Goal: Information Seeking & Learning: Find specific fact

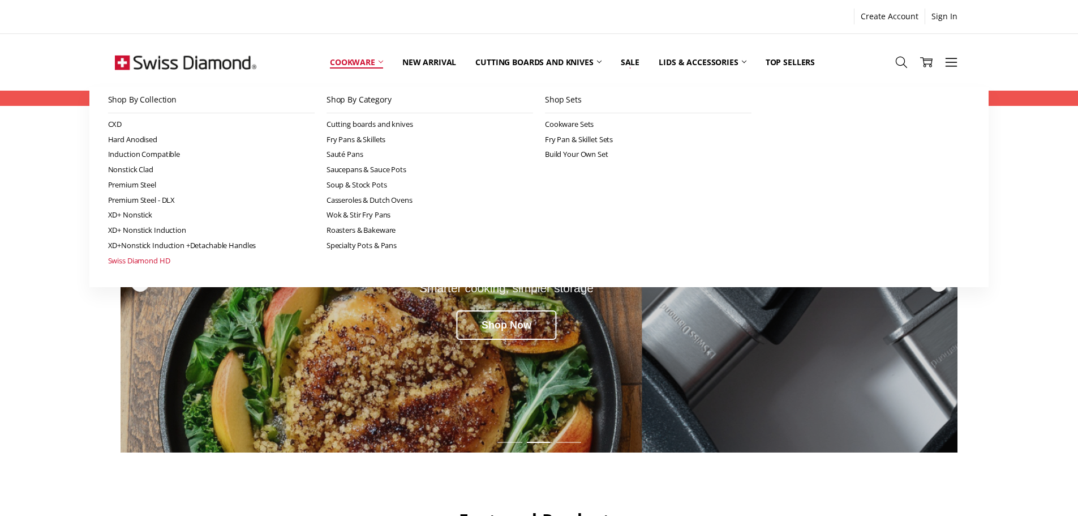
click at [156, 262] on link "Swiss Diamond HD" at bounding box center [211, 260] width 207 height 15
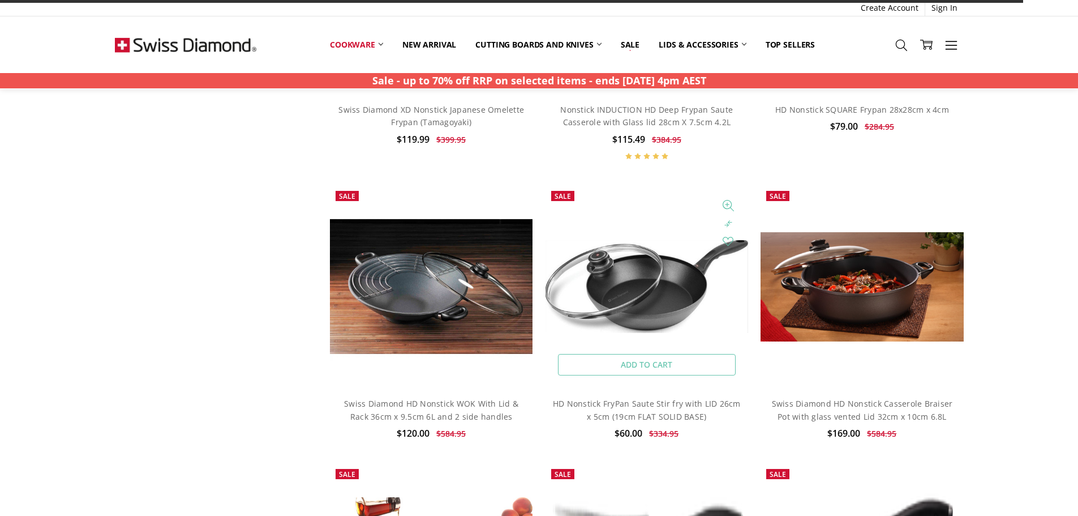
scroll to position [849, 0]
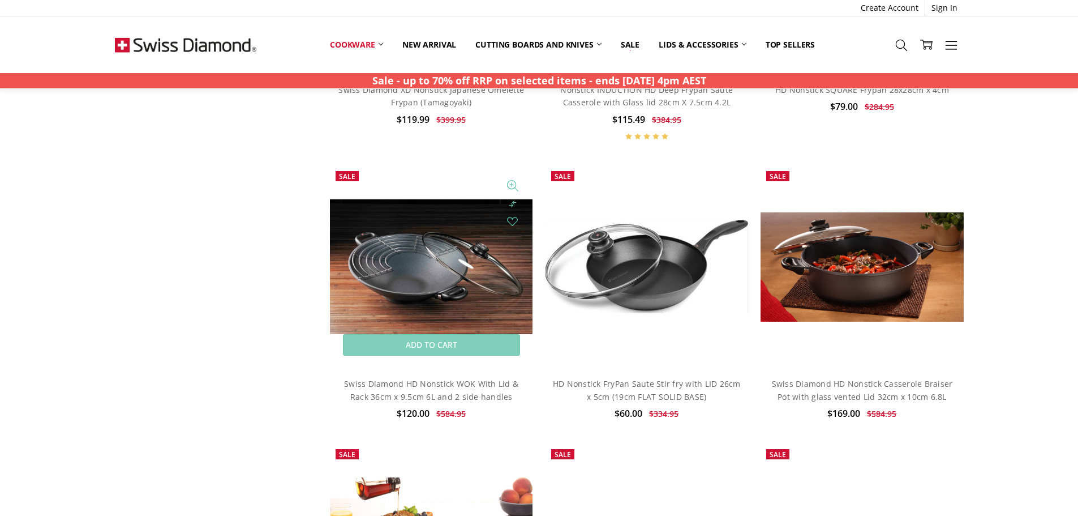
click at [440, 243] on img at bounding box center [431, 266] width 203 height 203
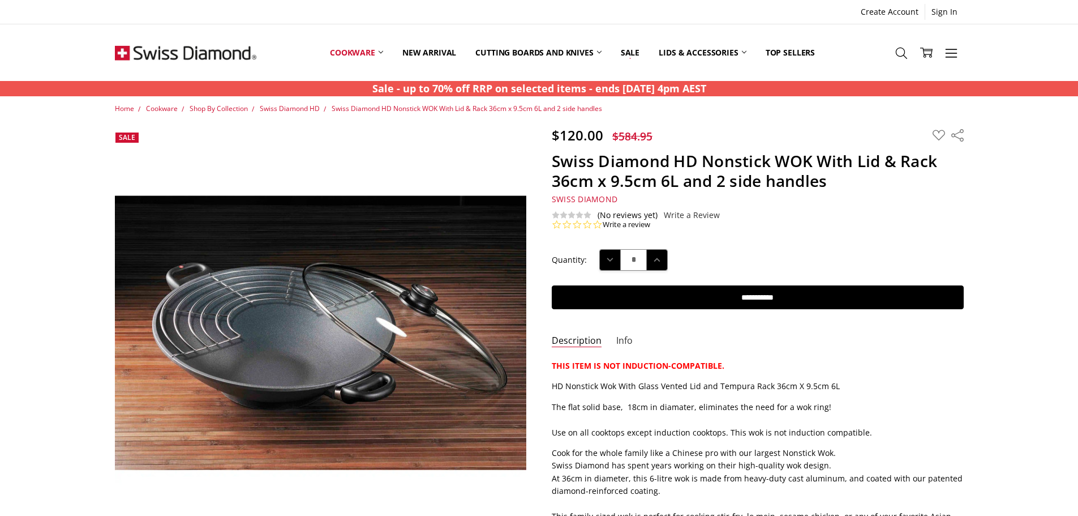
click at [624, 338] on link "Info" at bounding box center [624, 341] width 16 height 13
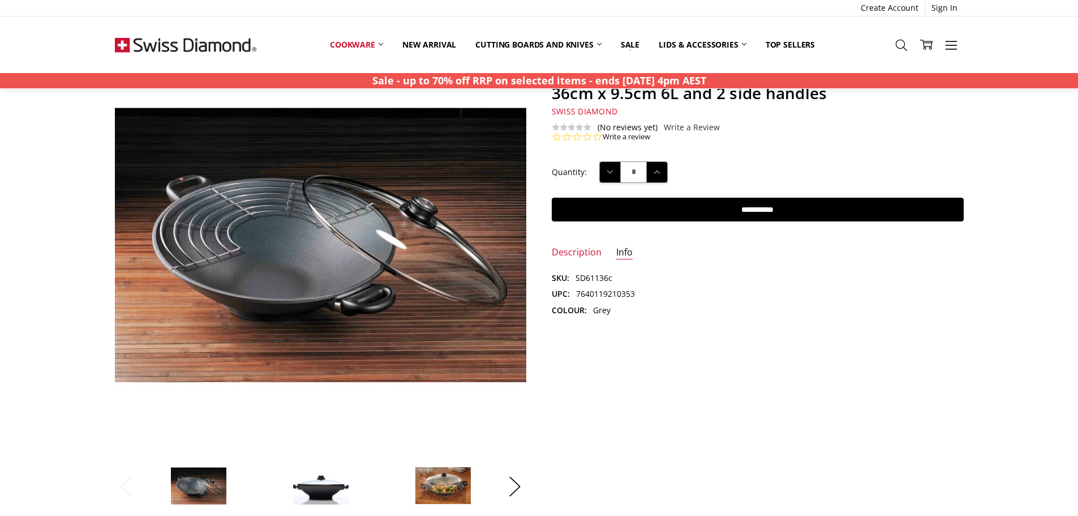
scroll to position [170, 0]
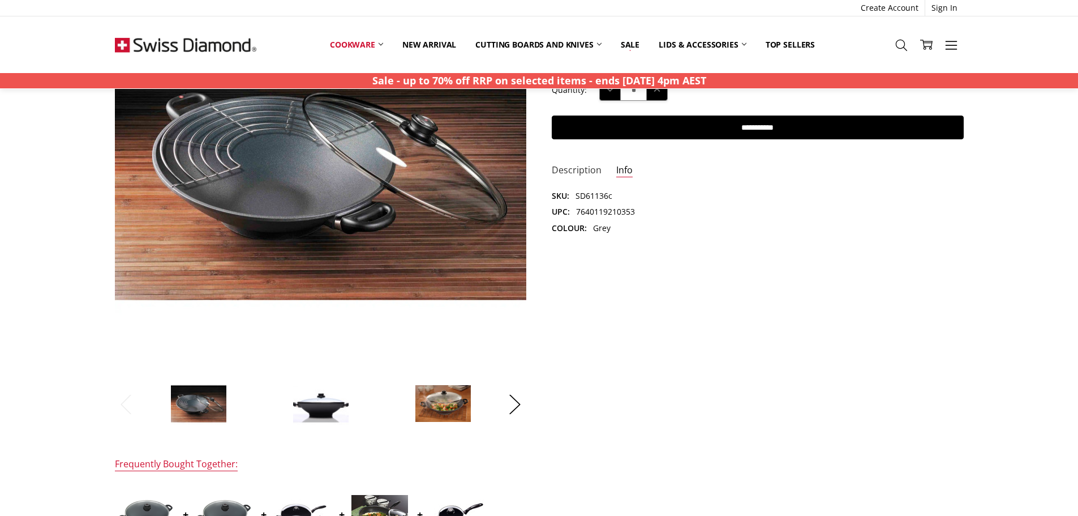
click at [577, 173] on link "Description" at bounding box center [577, 170] width 50 height 13
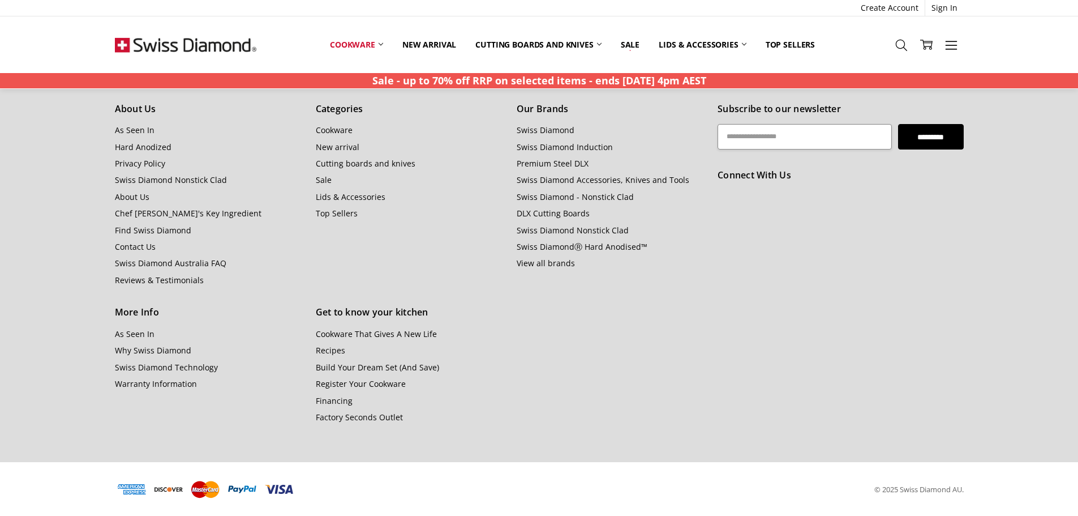
scroll to position [1106, 0]
click at [128, 192] on link "About Us" at bounding box center [132, 196] width 35 height 11
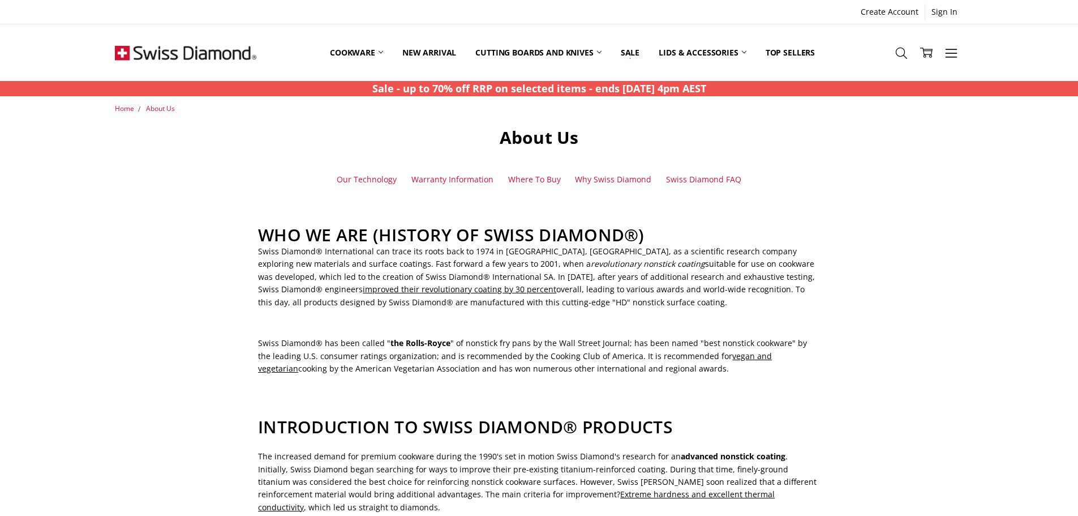
drag, startPoint x: 474, startPoint y: 289, endPoint x: 569, endPoint y: 302, distance: 96.5
click at [569, 302] on p "Swiss Diamond® International can trace its roots back to 1974 in Sierre, Switze…" at bounding box center [539, 276] width 562 height 63
click at [570, 302] on p "Swiss Diamond® International can trace its roots back to 1974 in Sierre, Switze…" at bounding box center [539, 276] width 562 height 63
drag, startPoint x: 510, startPoint y: 294, endPoint x: 256, endPoint y: 350, distance: 259.8
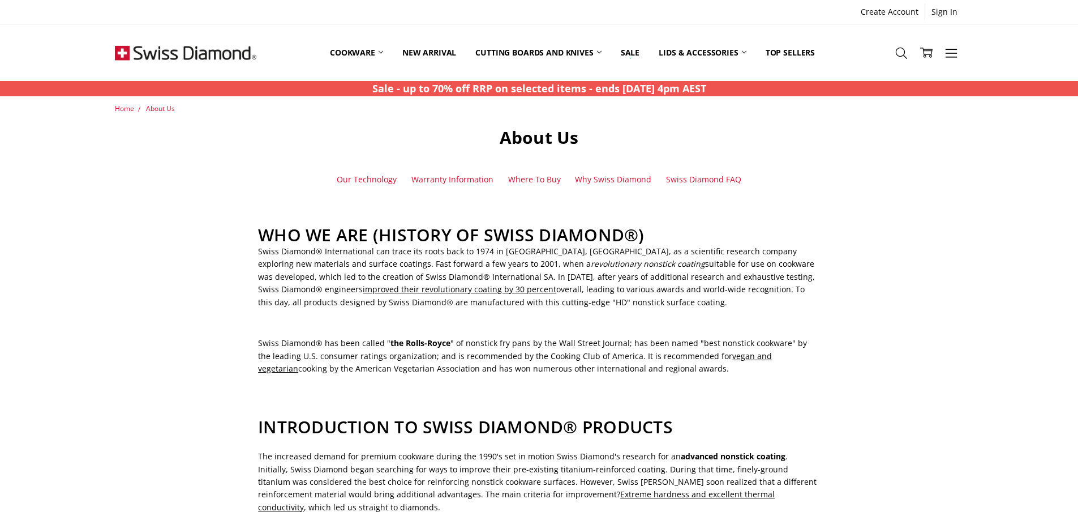
drag, startPoint x: 263, startPoint y: 346, endPoint x: 654, endPoint y: 365, distance: 392.2
click at [654, 365] on p "Swiss Diamond® has been called " the Rolls-Royce " of nonstick fry pans by the …" at bounding box center [539, 356] width 562 height 38
click at [705, 182] on link "Swiss Diamond FAQ" at bounding box center [703, 179] width 75 height 12
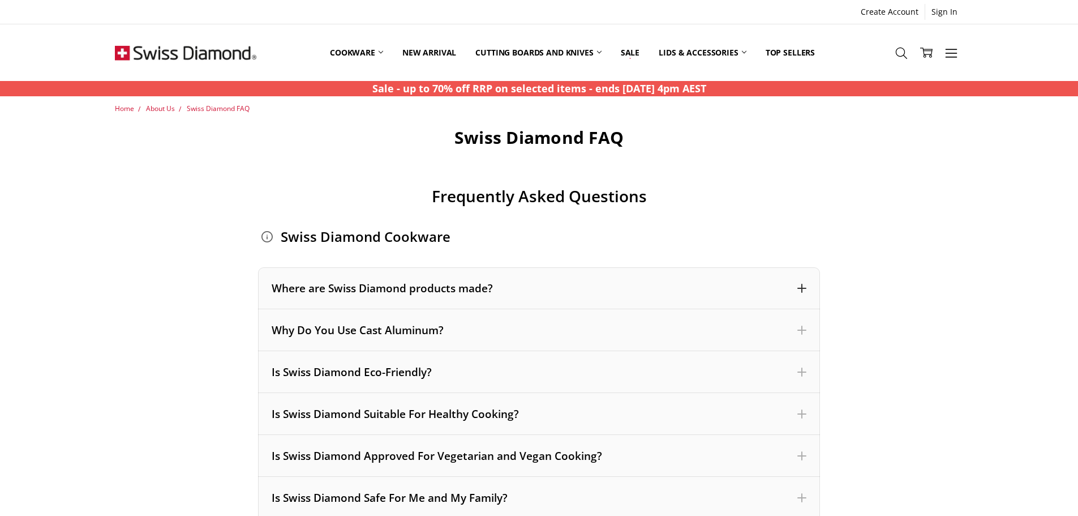
click at [443, 289] on div "Where are Swiss Diamond products made?" at bounding box center [539, 288] width 535 height 15
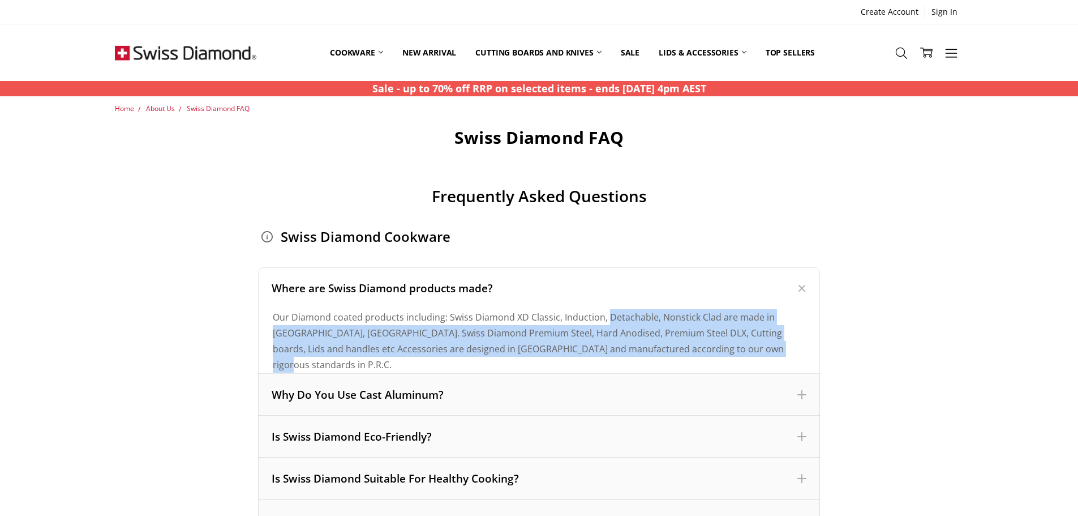
drag, startPoint x: 631, startPoint y: 315, endPoint x: 780, endPoint y: 348, distance: 153.0
click at [780, 348] on div "Our Diamond coated products including: Swiss Diamond XD Classic, Induction, Det…" at bounding box center [539, 340] width 533 height 63
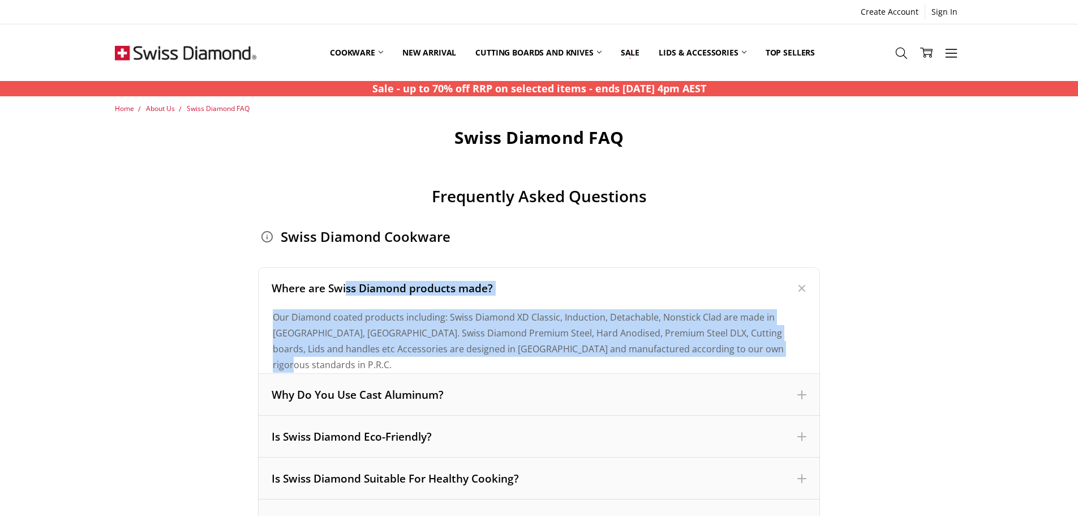
drag, startPoint x: 771, startPoint y: 352, endPoint x: 254, endPoint y: 304, distance: 520.1
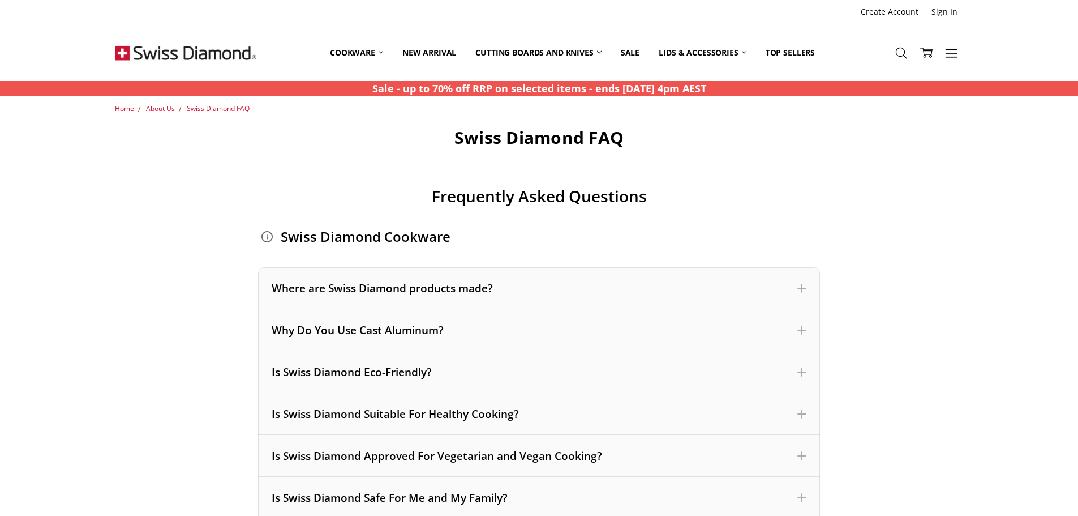
click at [451, 265] on div "Swiss Diamond Cookware Where are Swiss Diamond products made? Our Diamond coate…" at bounding box center [539, 478] width 562 height 500
click at [452, 279] on div "Where are Swiss Diamond products made?" at bounding box center [539, 288] width 562 height 42
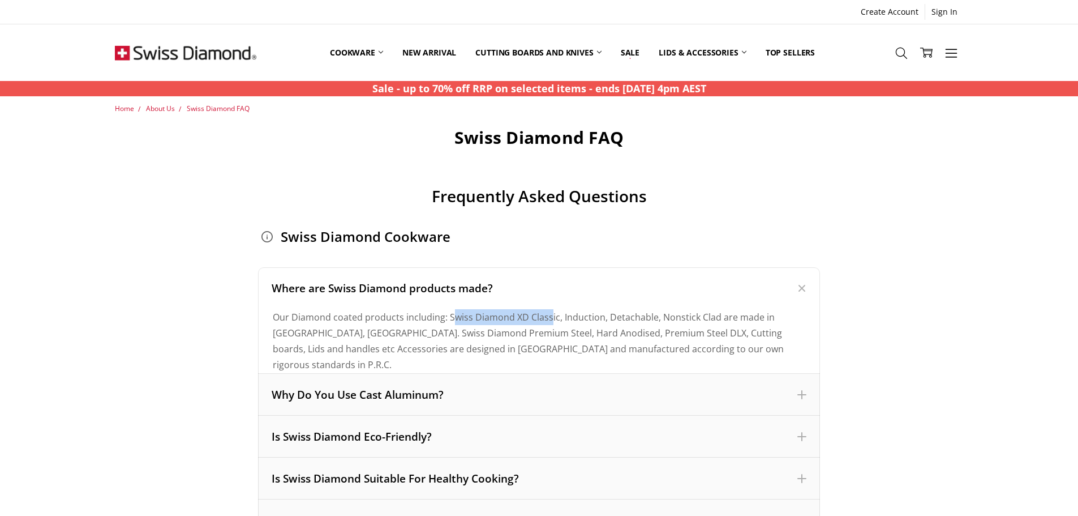
drag, startPoint x: 450, startPoint y: 315, endPoint x: 548, endPoint y: 316, distance: 97.9
click at [548, 316] on div "Our Diamond coated products including: Swiss Diamond XD Classic, Induction, Det…" at bounding box center [539, 340] width 533 height 63
click at [454, 317] on div "Our Diamond coated products including: Swiss Diamond XD Classic, Induction, Det…" at bounding box center [539, 340] width 533 height 63
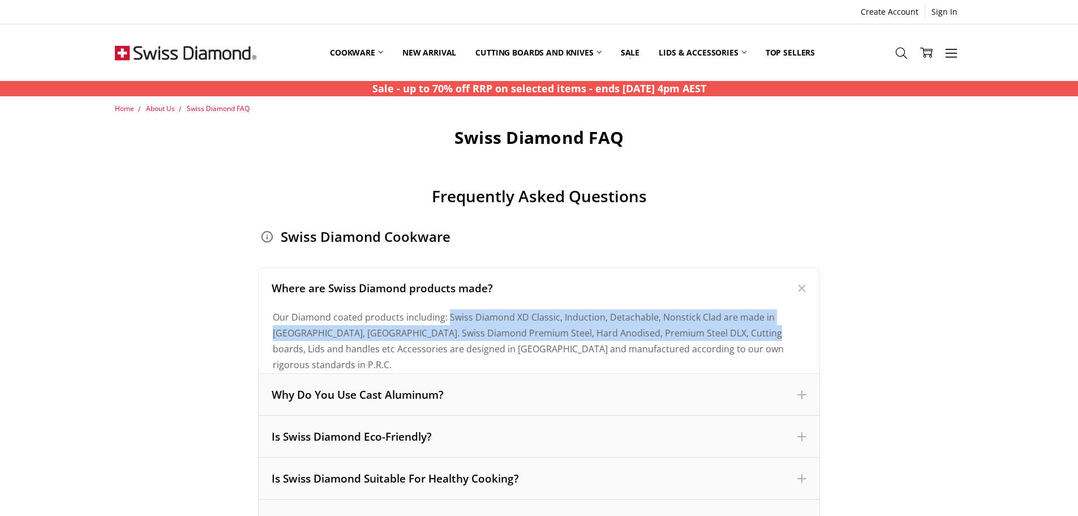
drag, startPoint x: 471, startPoint y: 319, endPoint x: 713, endPoint y: 333, distance: 242.6
click at [713, 333] on div "Our Diamond coated products including: Swiss Diamond XD Classic, Induction, Det…" at bounding box center [539, 340] width 533 height 63
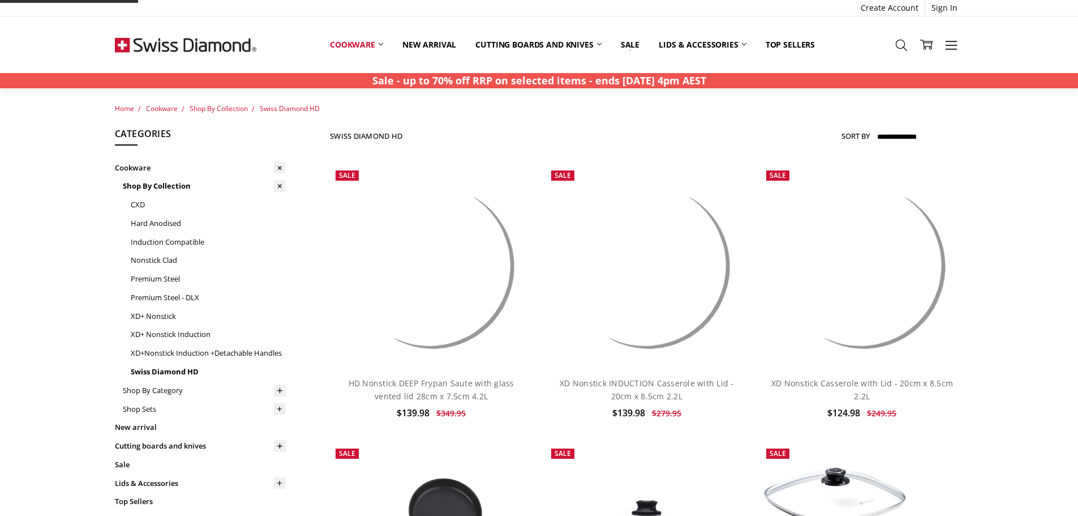
scroll to position [849, 0]
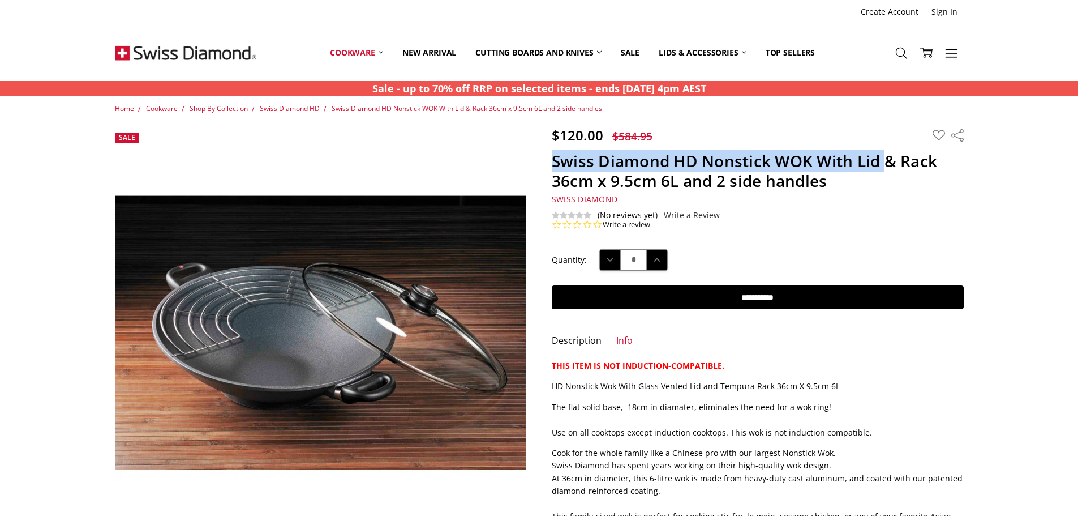
drag, startPoint x: 553, startPoint y: 162, endPoint x: 855, endPoint y: 162, distance: 302.3
click at [885, 162] on h1 "Swiss Diamond HD Nonstick WOK With Lid & Rack 36cm x 9.5cm 6L and 2 side handles" at bounding box center [758, 171] width 412 height 40
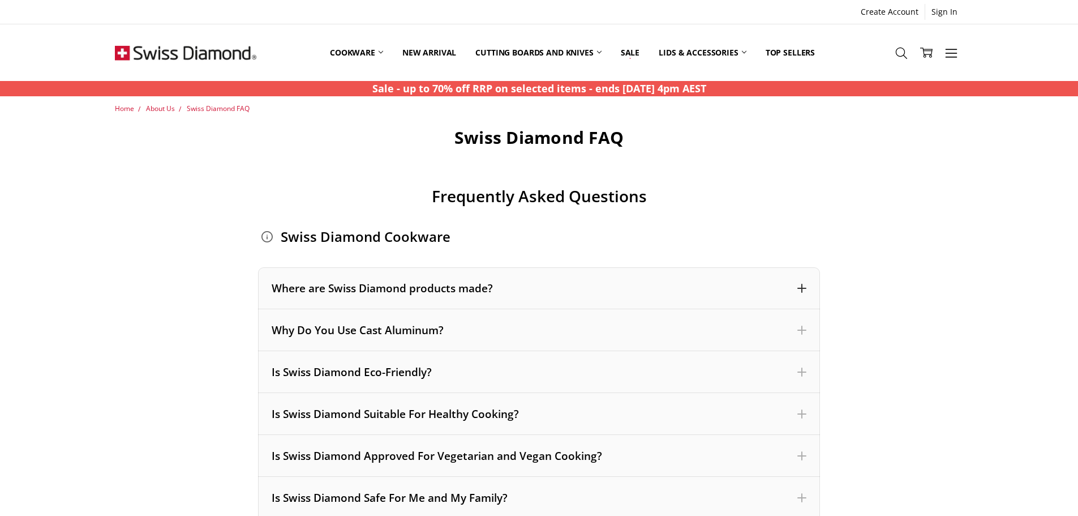
drag, startPoint x: 0, startPoint y: 0, endPoint x: 308, endPoint y: 287, distance: 420.9
click at [308, 287] on div "Where are Swiss Diamond products made?" at bounding box center [539, 288] width 535 height 15
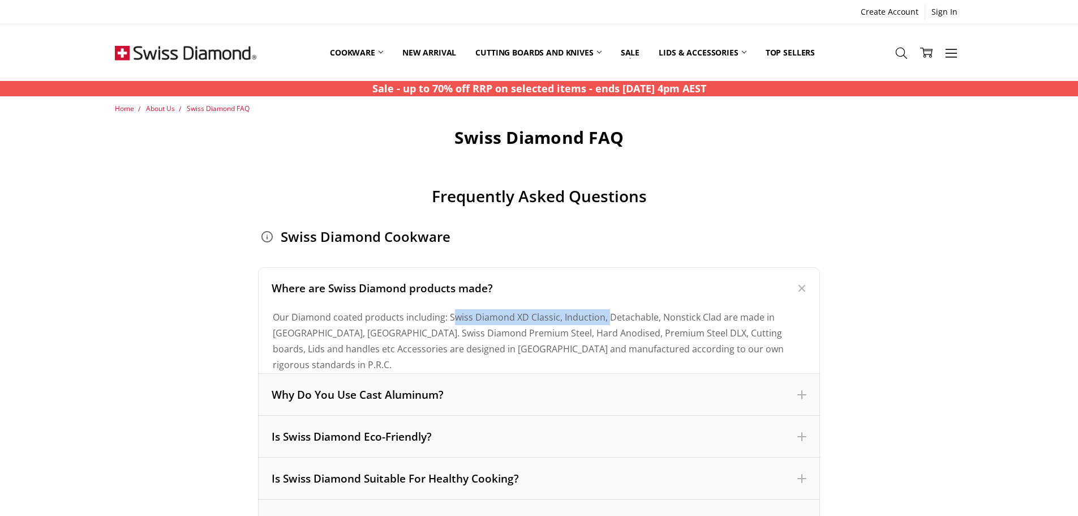
drag, startPoint x: 451, startPoint y: 318, endPoint x: 608, endPoint y: 315, distance: 157.4
click at [608, 315] on div "Our Diamond coated products including: Swiss Diamond XD Classic, Induction, Det…" at bounding box center [539, 340] width 533 height 63
click at [804, 318] on div "Our Diamond coated products including: Swiss Diamond XD Classic, Induction, Det…" at bounding box center [539, 340] width 533 height 63
click at [297, 332] on div "Our Diamond coated products including: Swiss Diamond XD Classic, Induction, Det…" at bounding box center [539, 340] width 533 height 63
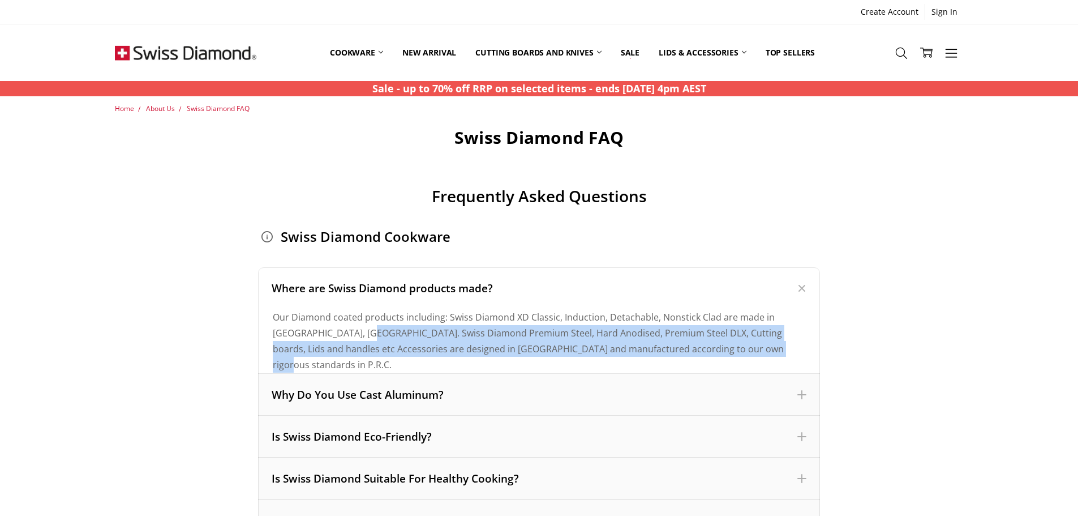
drag, startPoint x: 328, startPoint y: 332, endPoint x: 740, endPoint y: 349, distance: 413.0
click at [740, 349] on div "Our Diamond coated products including: Swiss Diamond XD Classic, Induction, Det…" at bounding box center [539, 340] width 533 height 63
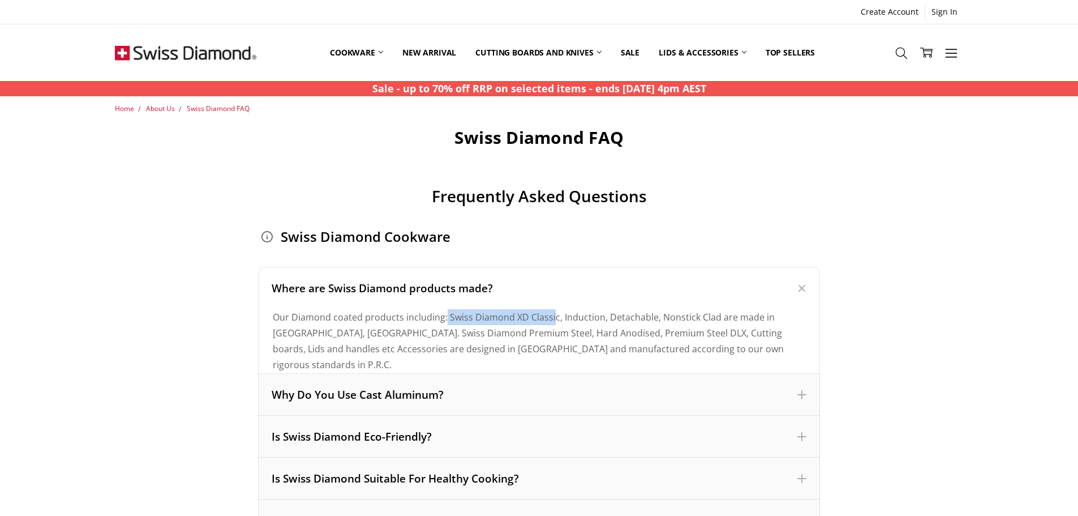
drag, startPoint x: 444, startPoint y: 316, endPoint x: 552, endPoint y: 320, distance: 107.6
click at [552, 320] on div "Our Diamond coated products including: Swiss Diamond XD Classic, Induction, Det…" at bounding box center [539, 340] width 533 height 63
